Goal: Information Seeking & Learning: Learn about a topic

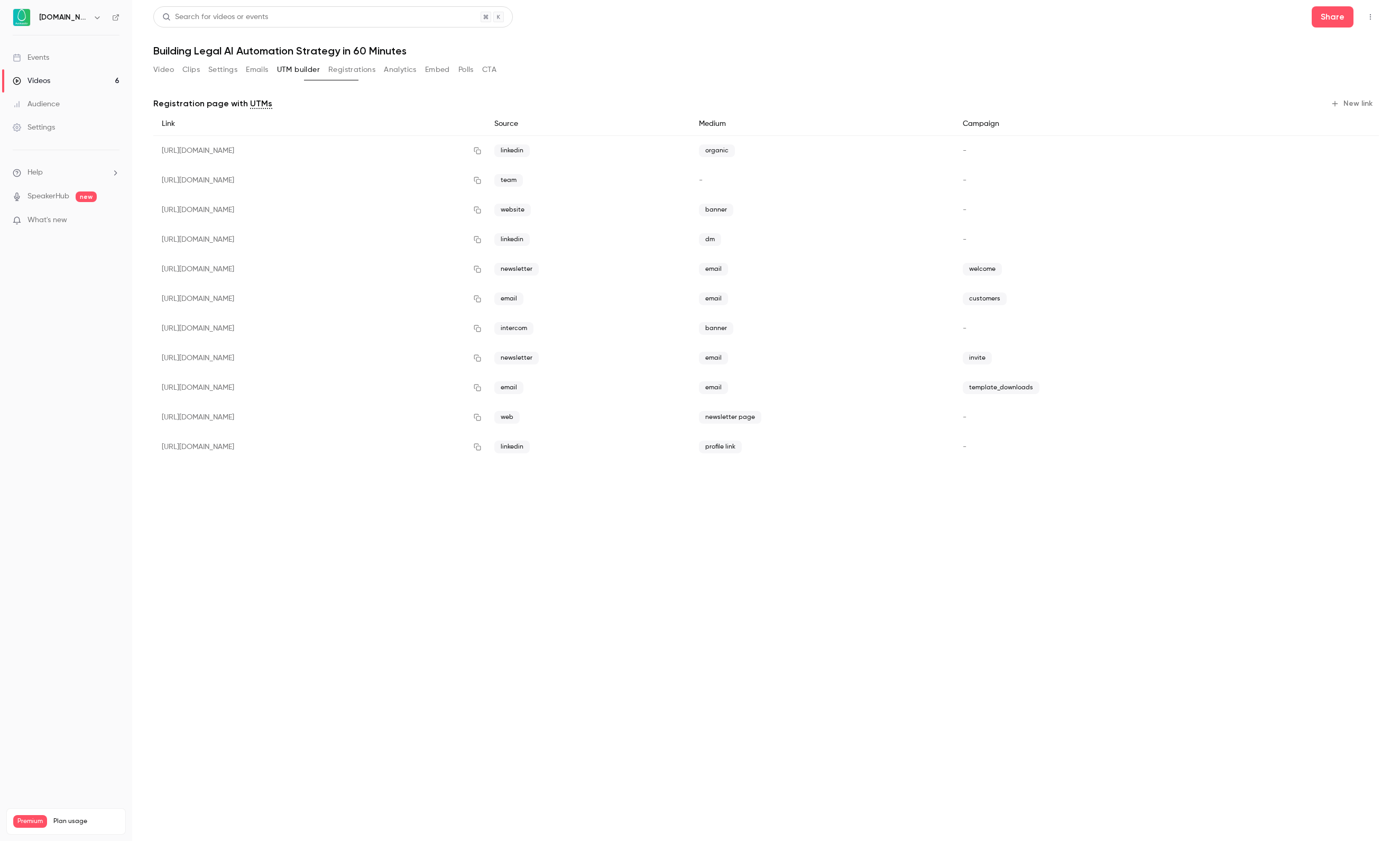
click at [48, 63] on div "Events" at bounding box center [31, 57] width 37 height 11
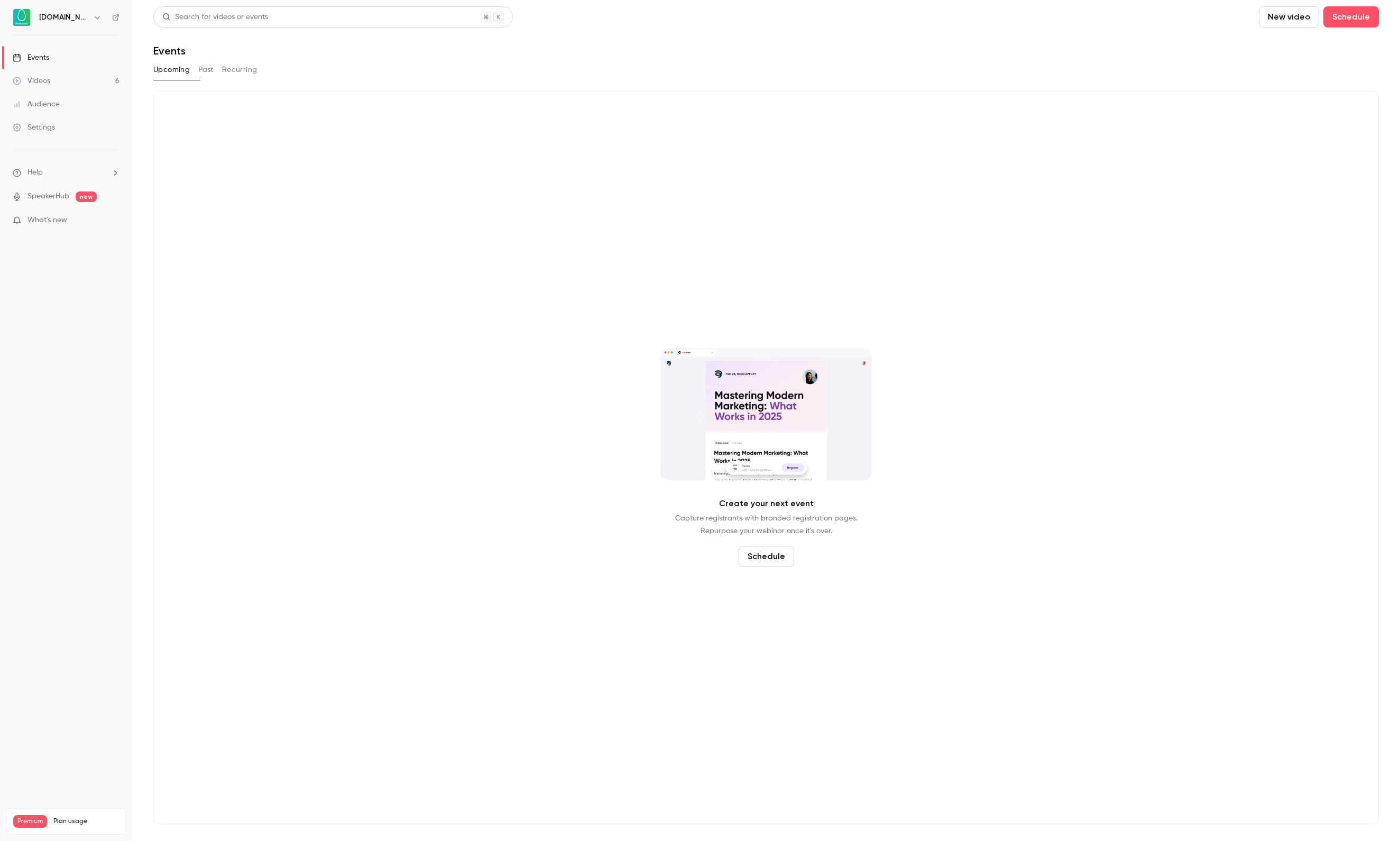
click at [72, 79] on link "Videos 6" at bounding box center [66, 81] width 132 height 23
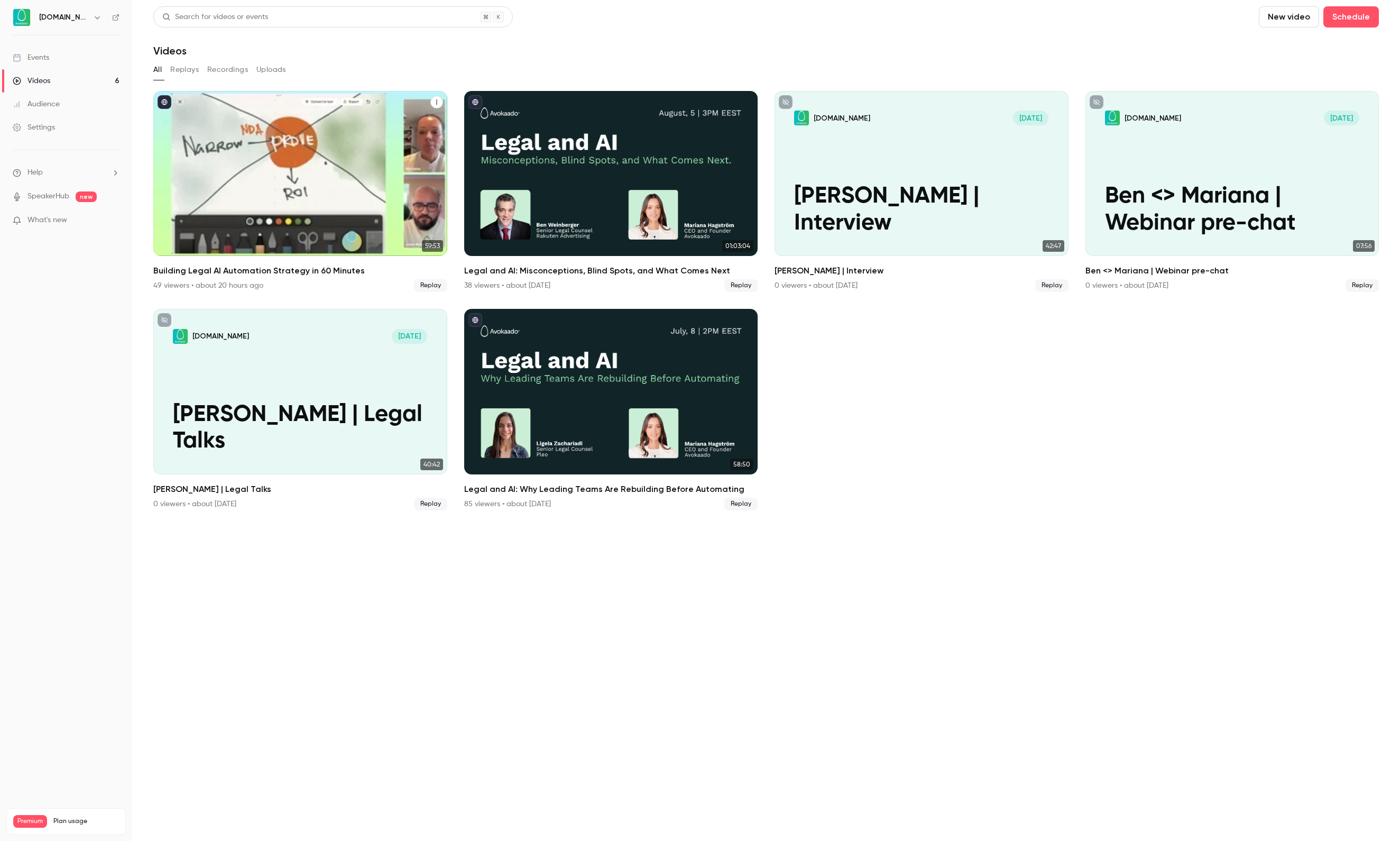
click at [302, 178] on div "Building Legal AI Automation Strategy in 60 Minutes" at bounding box center [300, 173] width 294 height 165
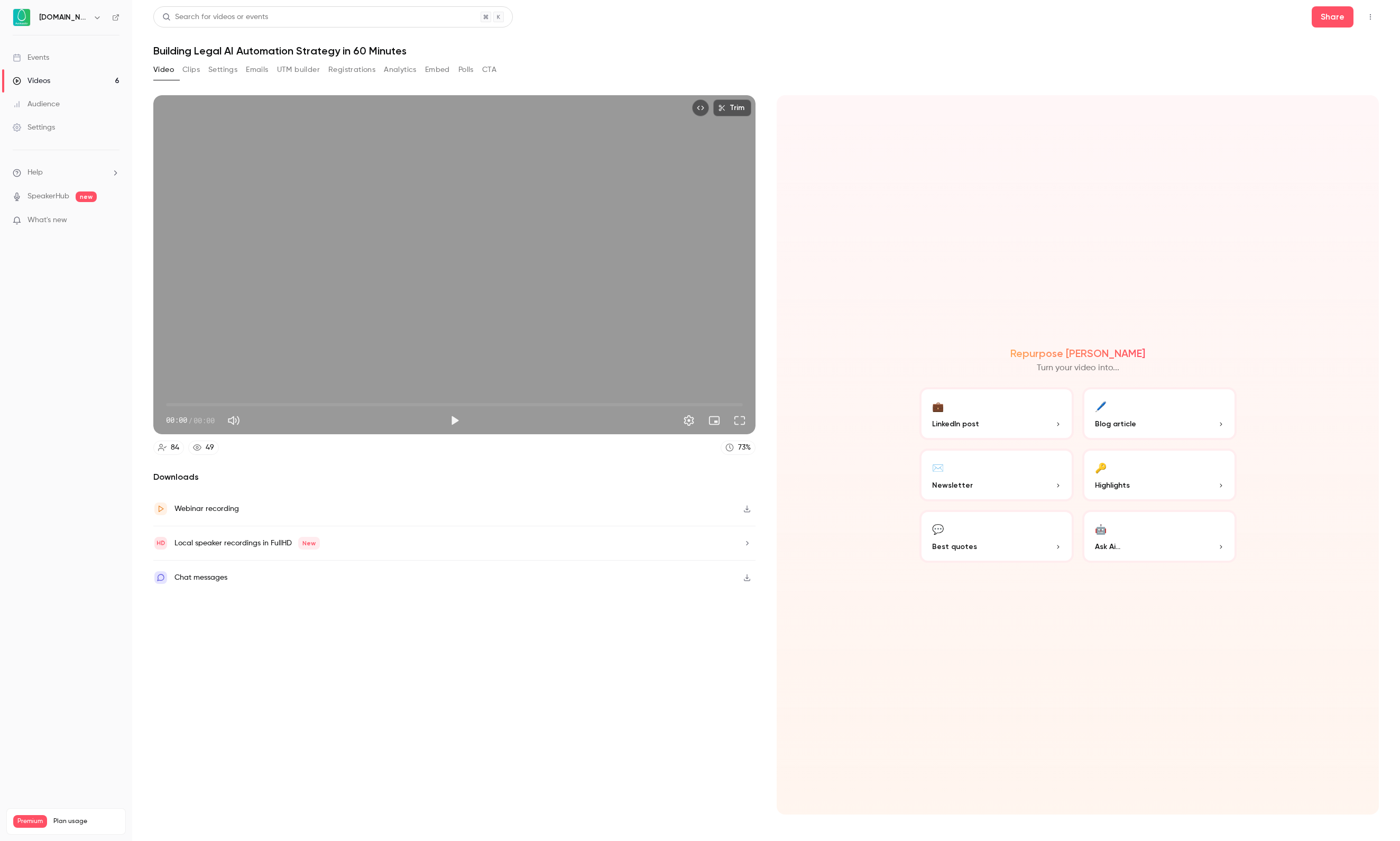
click at [375, 72] on button "Registrations" at bounding box center [351, 69] width 47 height 17
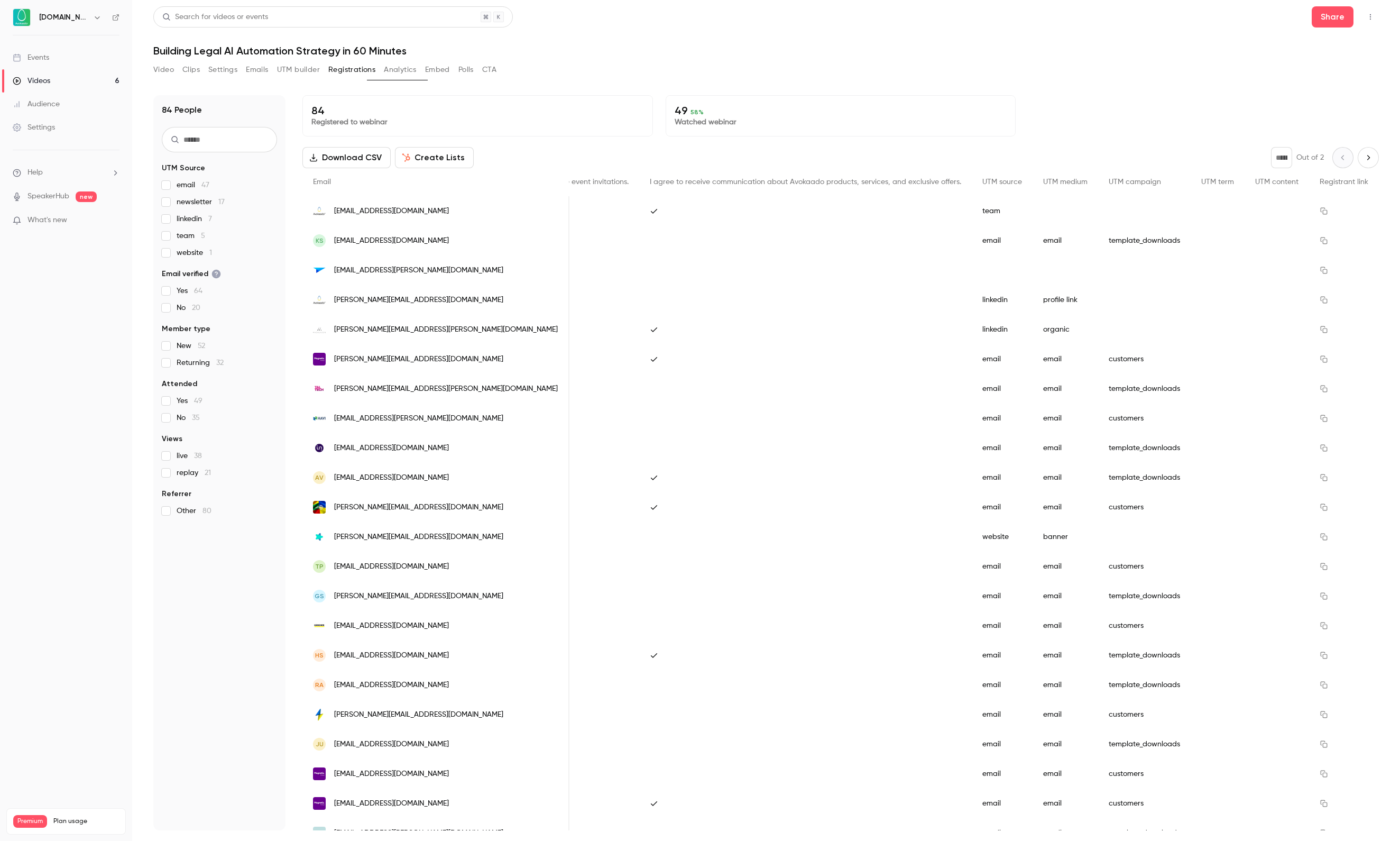
click at [78, 81] on link "Videos 6" at bounding box center [66, 81] width 132 height 23
